Goal: Information Seeking & Learning: Check status

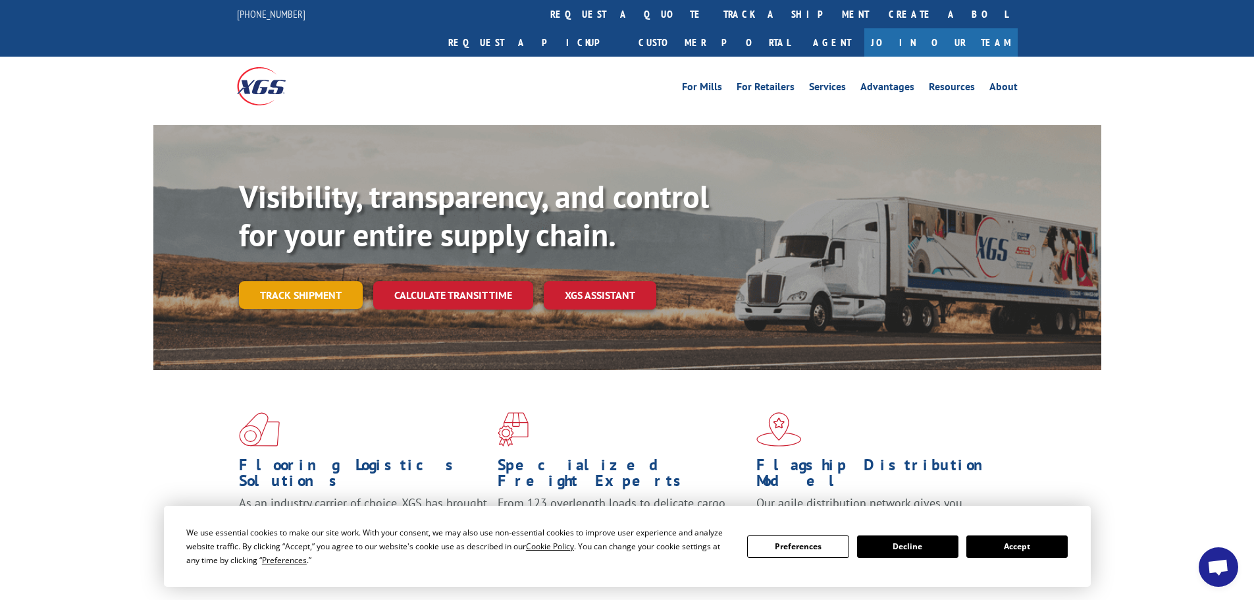
click at [310, 281] on link "Track shipment" at bounding box center [301, 295] width 124 height 28
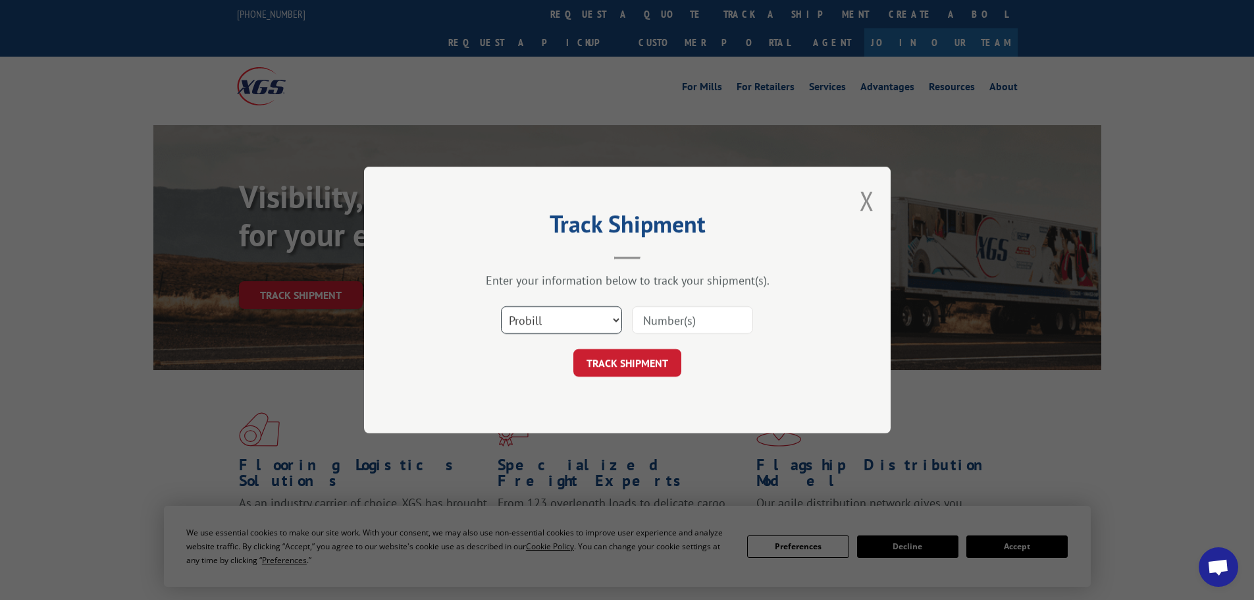
click at [565, 316] on select "Select category... Probill BOL PO" at bounding box center [561, 320] width 121 height 28
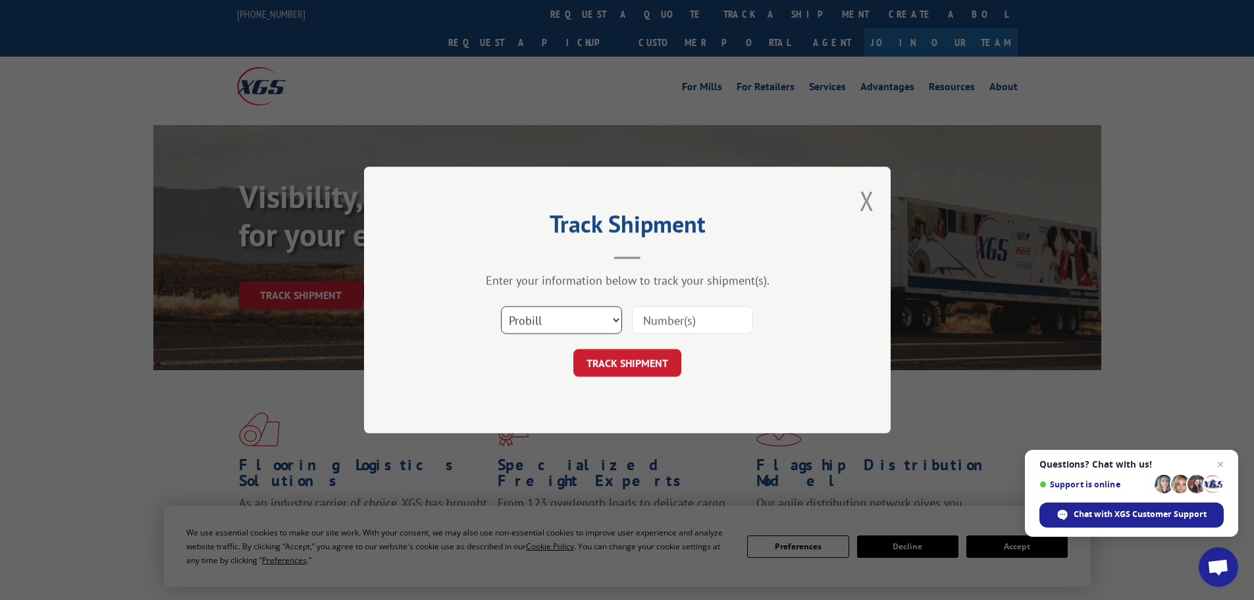
select select "bol"
click at [501, 306] on select "Select category... Probill BOL PO" at bounding box center [561, 320] width 121 height 28
click at [658, 319] on input at bounding box center [692, 320] width 121 height 28
paste input "6006808"
type input "6006808"
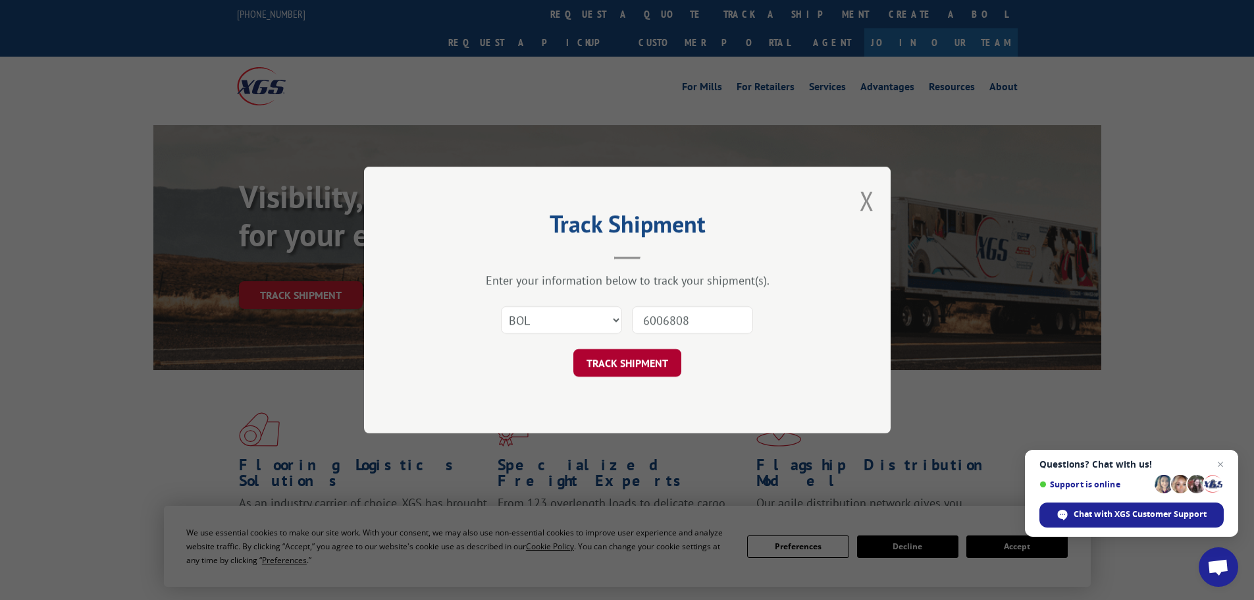
click at [644, 363] on button "TRACK SHIPMENT" at bounding box center [627, 363] width 108 height 28
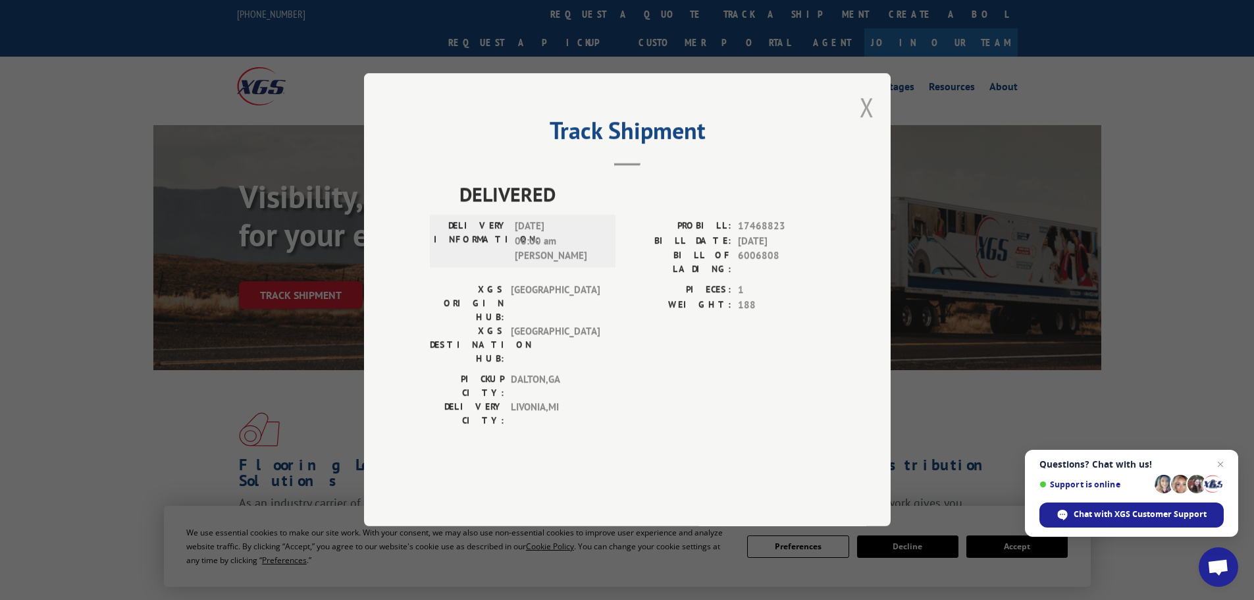
click at [866, 124] on button "Close modal" at bounding box center [867, 107] width 14 height 35
